Goal: Information Seeking & Learning: Learn about a topic

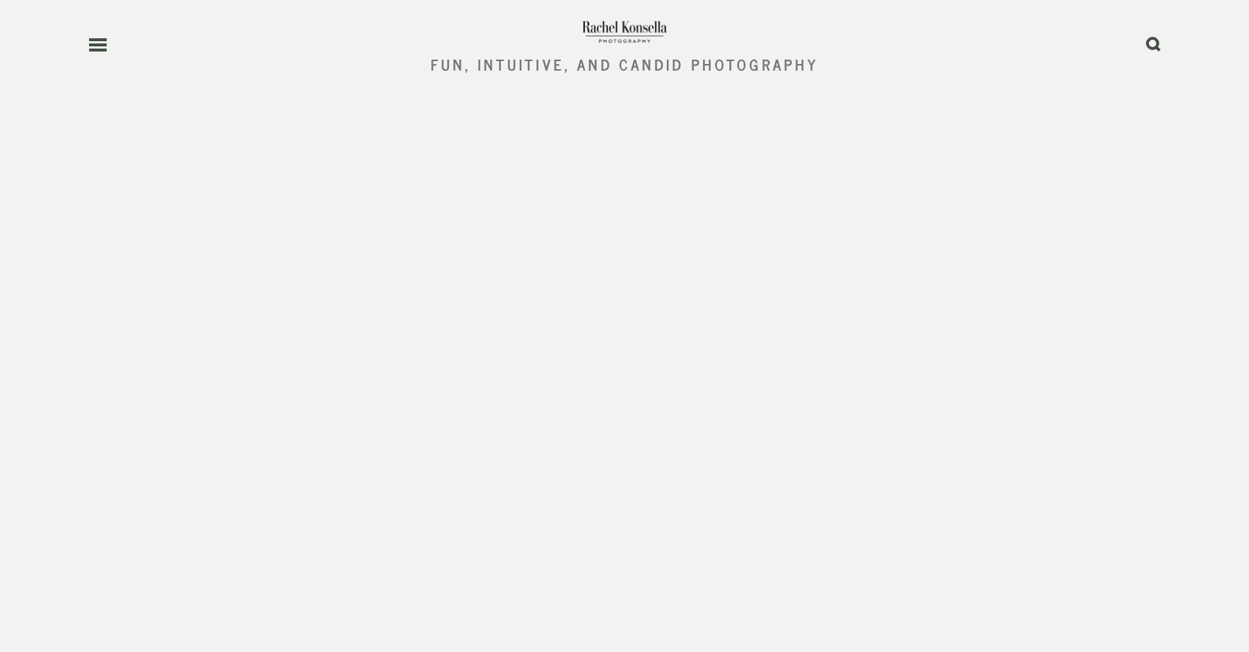
click at [105, 43] on use at bounding box center [98, 45] width 18 height 10
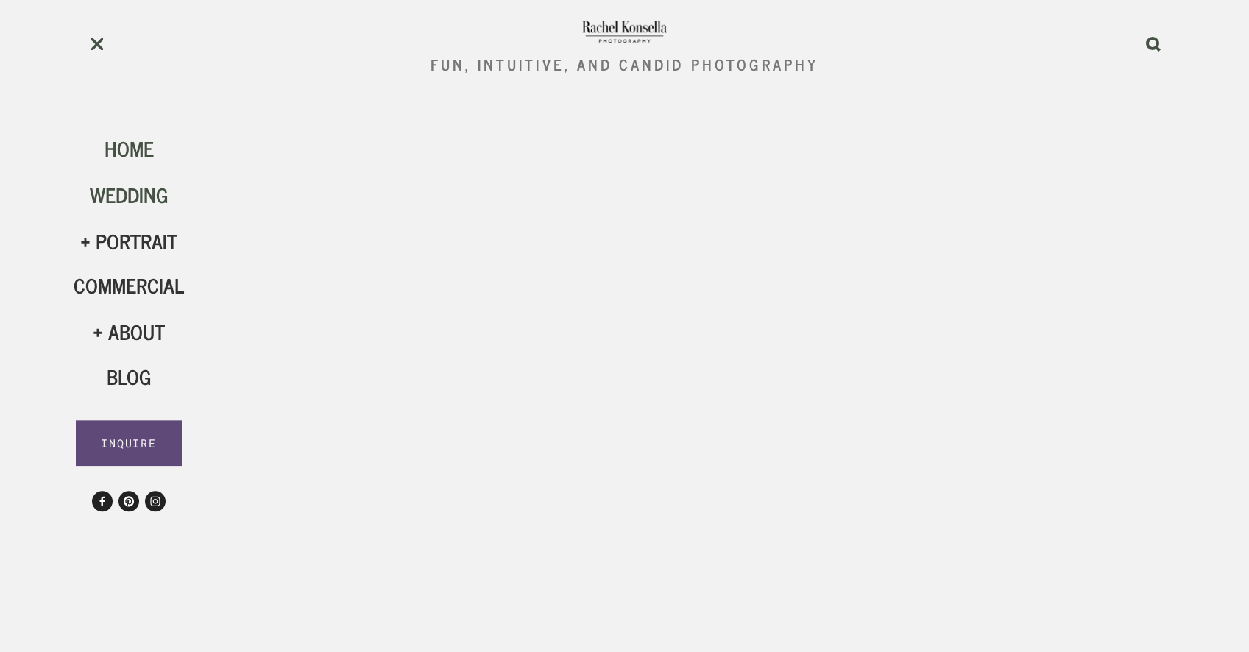
click at [125, 200] on span "Wedding" at bounding box center [129, 194] width 79 height 32
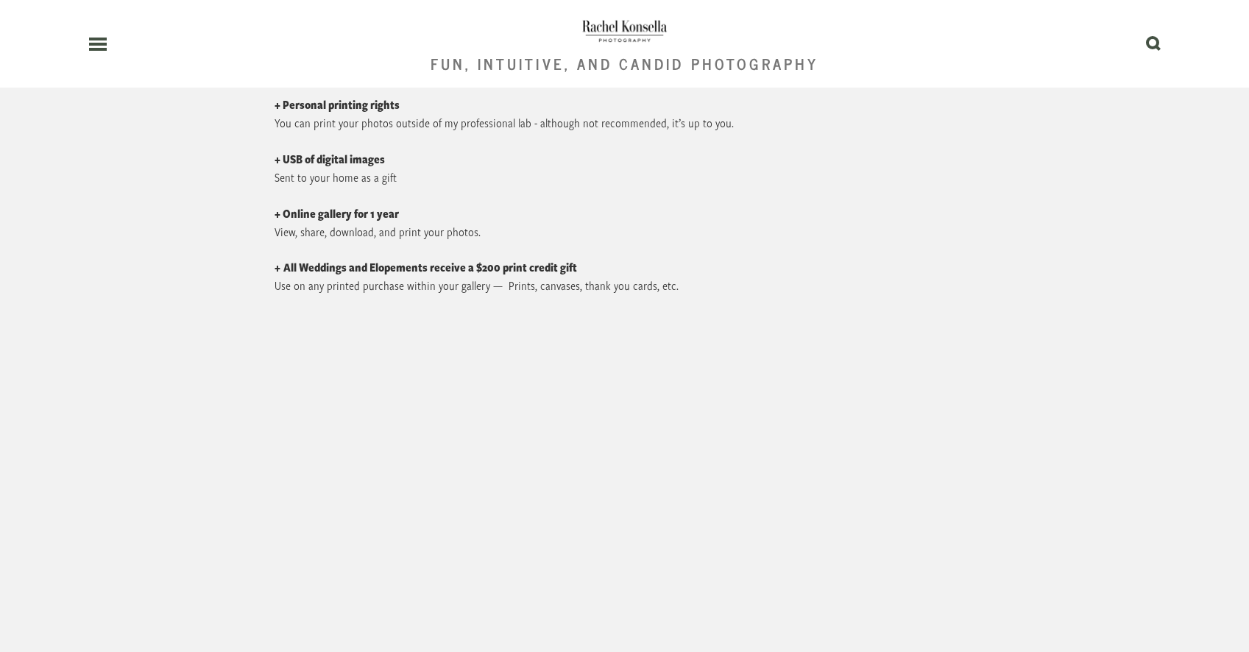
scroll to position [7380, 0]
